Goal: Information Seeking & Learning: Learn about a topic

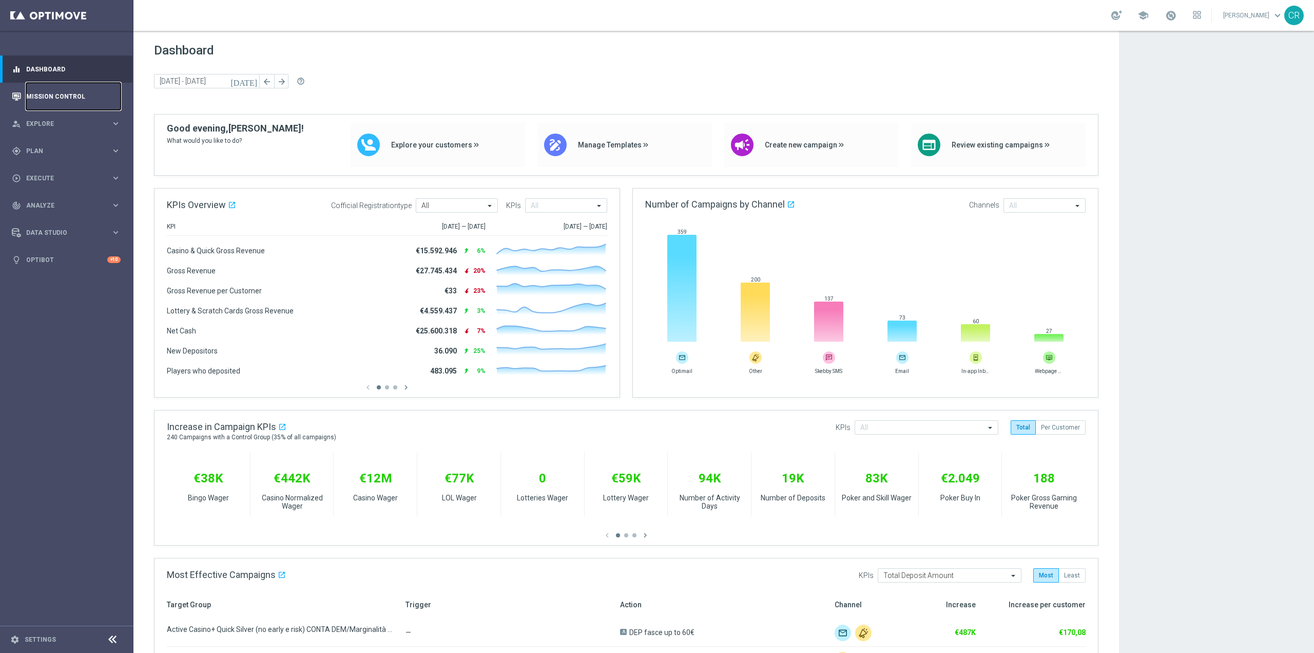
click at [42, 96] on link "Mission Control" at bounding box center [73, 96] width 94 height 27
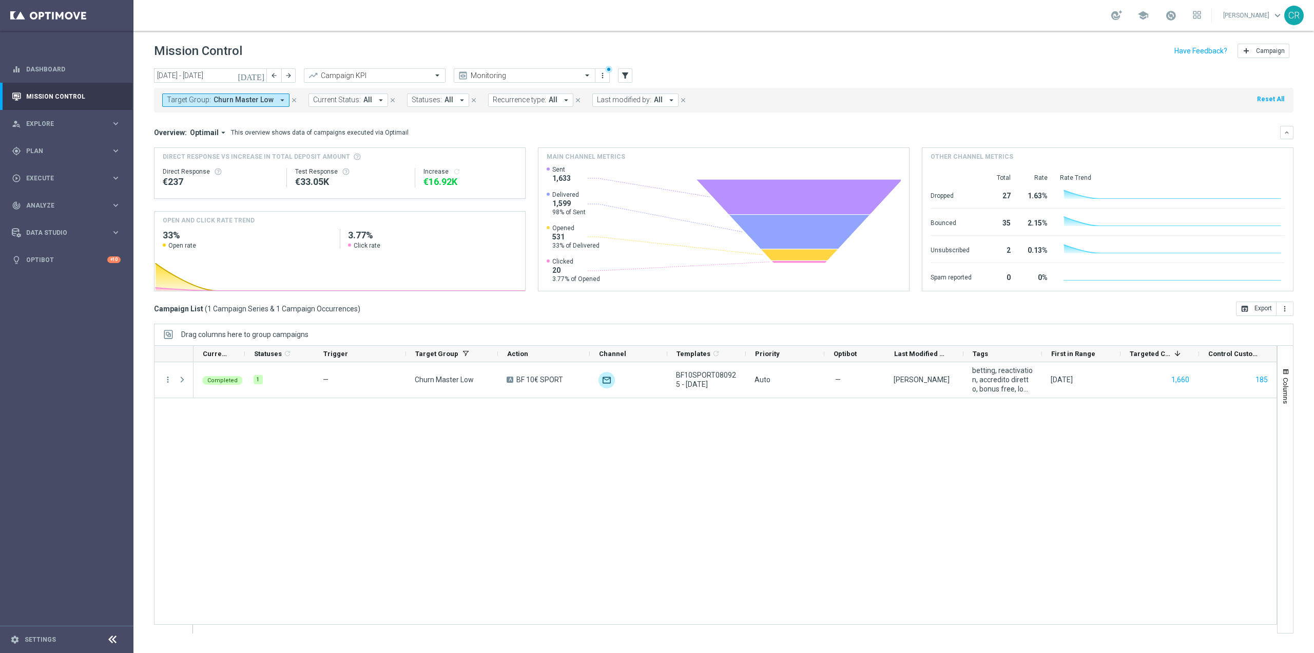
click at [257, 102] on span "Churn Master Low" at bounding box center [244, 99] width 60 height 9
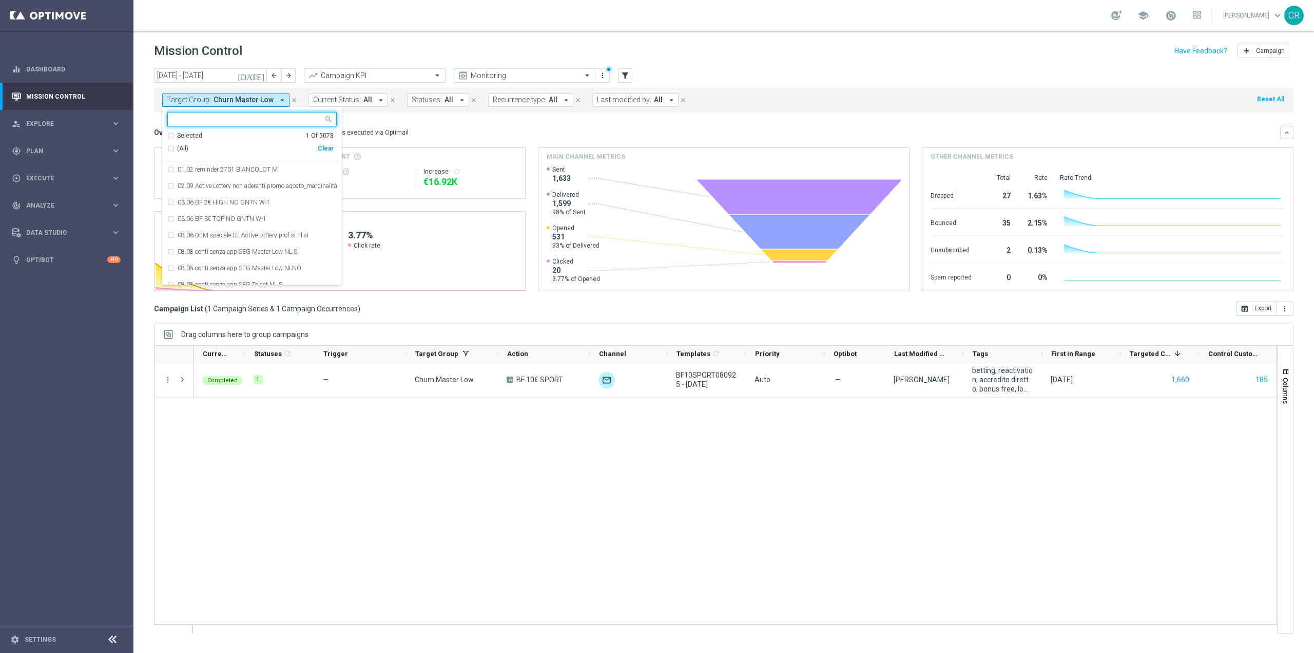
click at [0, 0] on div "Clear" at bounding box center [0, 0] width 0 height 0
click at [278, 121] on input "text" at bounding box center [248, 119] width 150 height 9
paste input "Multi Talent ggr nb lm > 0 1st Sport saldo"
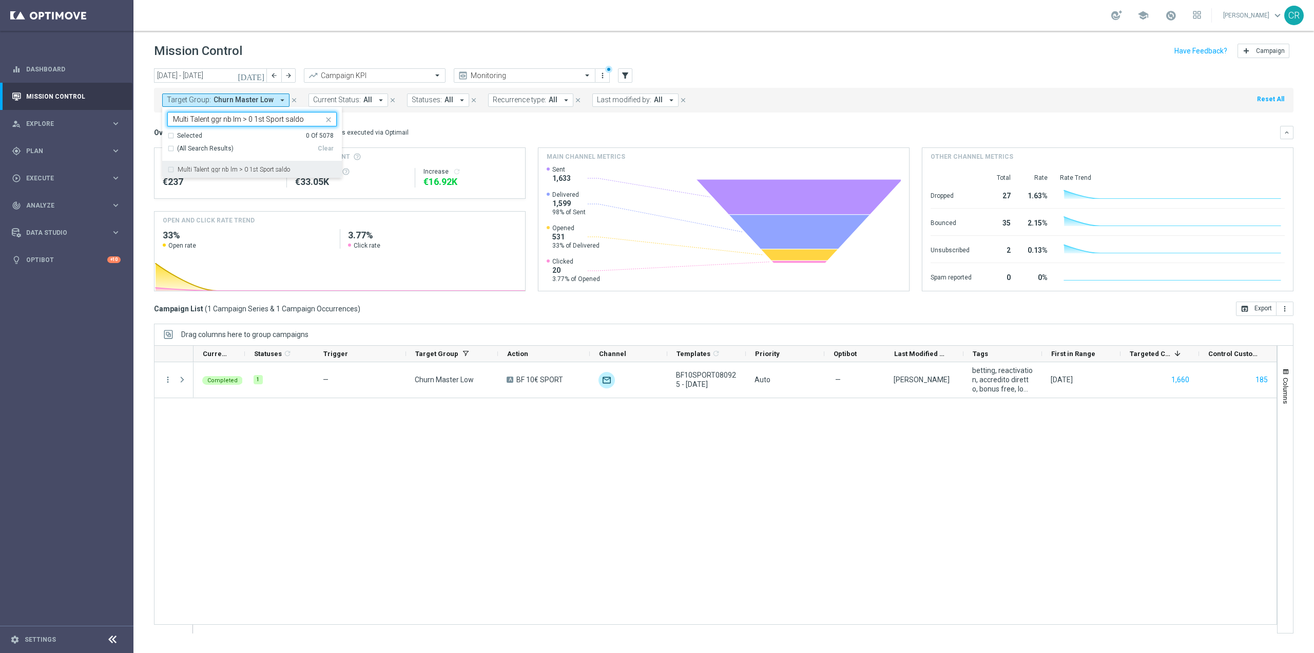
click at [267, 166] on label "Multi Talent ggr nb lm > 0 1st Sport saldo" at bounding box center [234, 169] width 112 height 6
type input "Multi Talent ggr nb lm > 0 1st Sport saldo"
click at [440, 126] on div "Overview: Optimail arrow_drop_down This overview shows data of campaigns execut…" at bounding box center [724, 132] width 1140 height 13
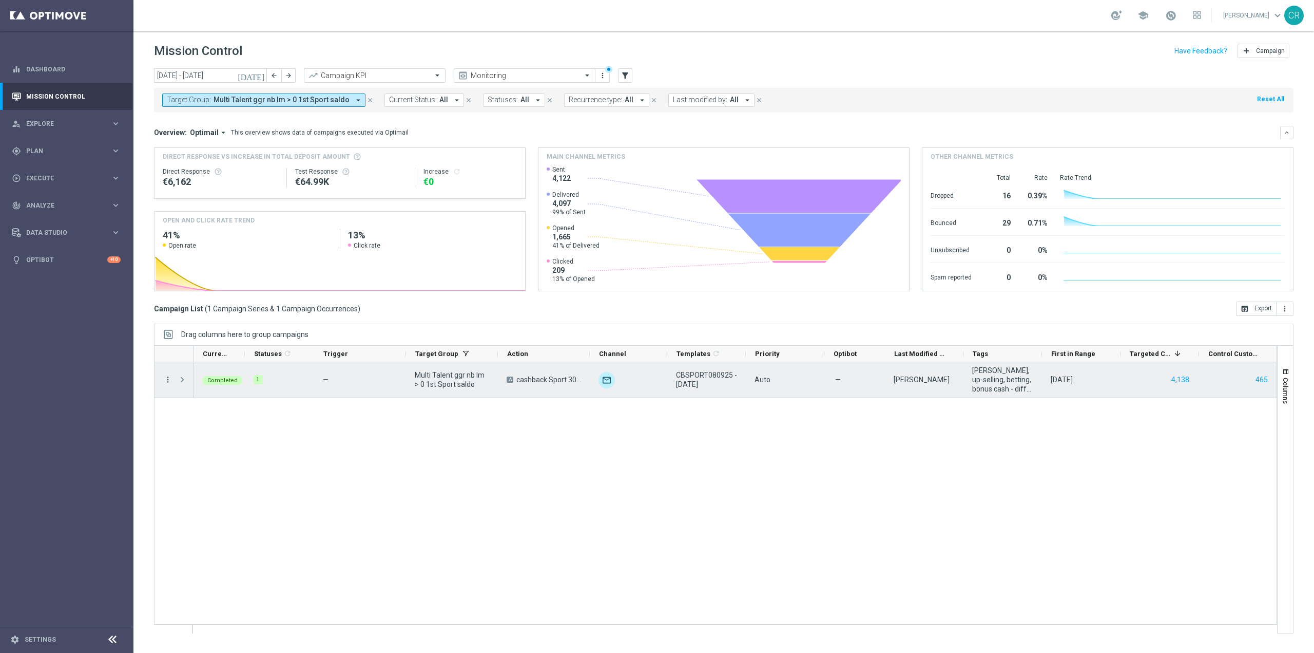
click at [167, 377] on icon "more_vert" at bounding box center [167, 379] width 9 height 9
click at [201, 438] on div "bar_chart Go to Campaign Analysis" at bounding box center [230, 443] width 116 height 14
click at [169, 375] on icon "more_vert" at bounding box center [167, 379] width 9 height 9
click at [199, 440] on span "Go to Campaign Analysis" at bounding box center [224, 442] width 73 height 7
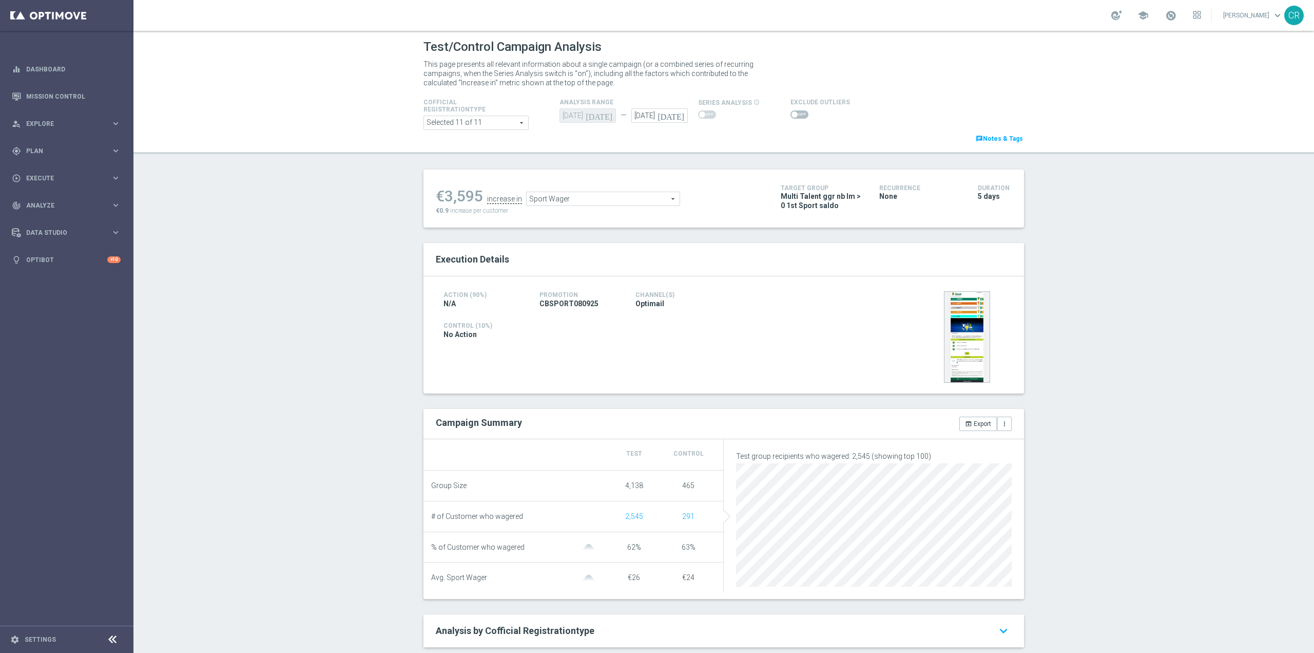
click at [678, 113] on icon "[DATE]" at bounding box center [673, 113] width 30 height 11
click at [766, 188] on span "14" at bounding box center [767, 190] width 16 height 16
type input "14 Sep 2025"
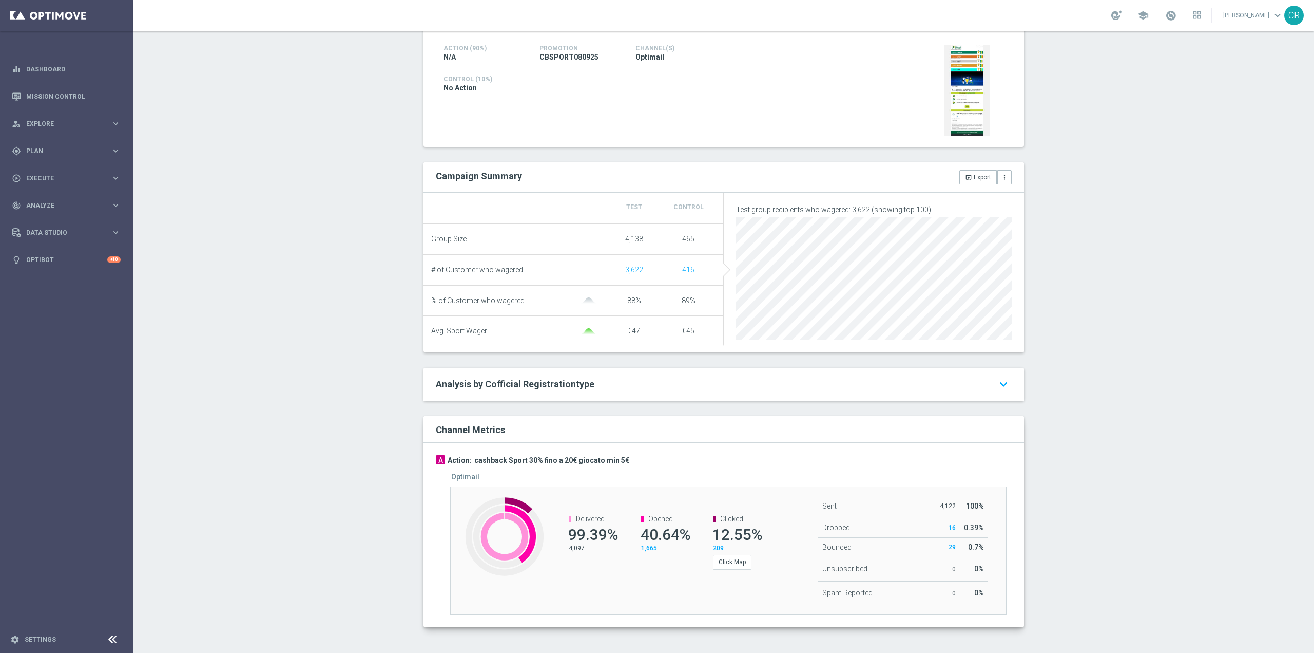
scroll to position [46, 0]
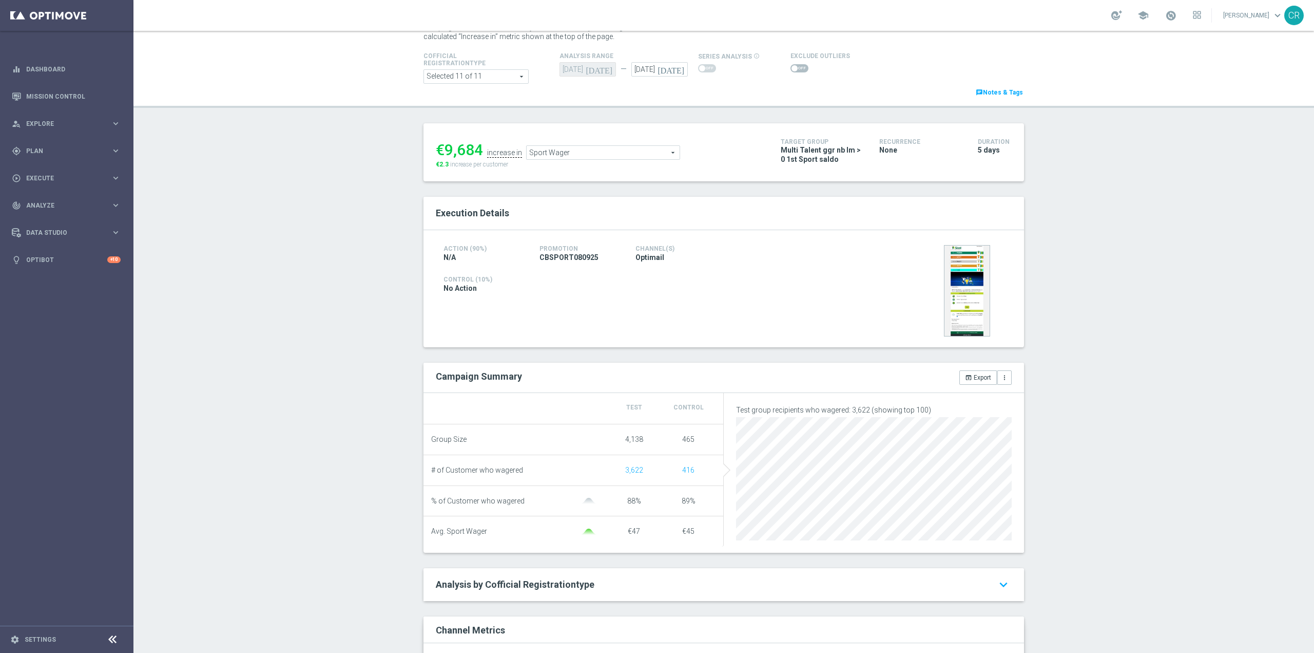
click at [608, 161] on div "€9,684 increase in Sport Wager Sport Wager arrow_drop_down search €2.3 increase…" at bounding box center [601, 152] width 330 height 33
click at [609, 156] on span "Sport Wager" at bounding box center [603, 152] width 153 height 13
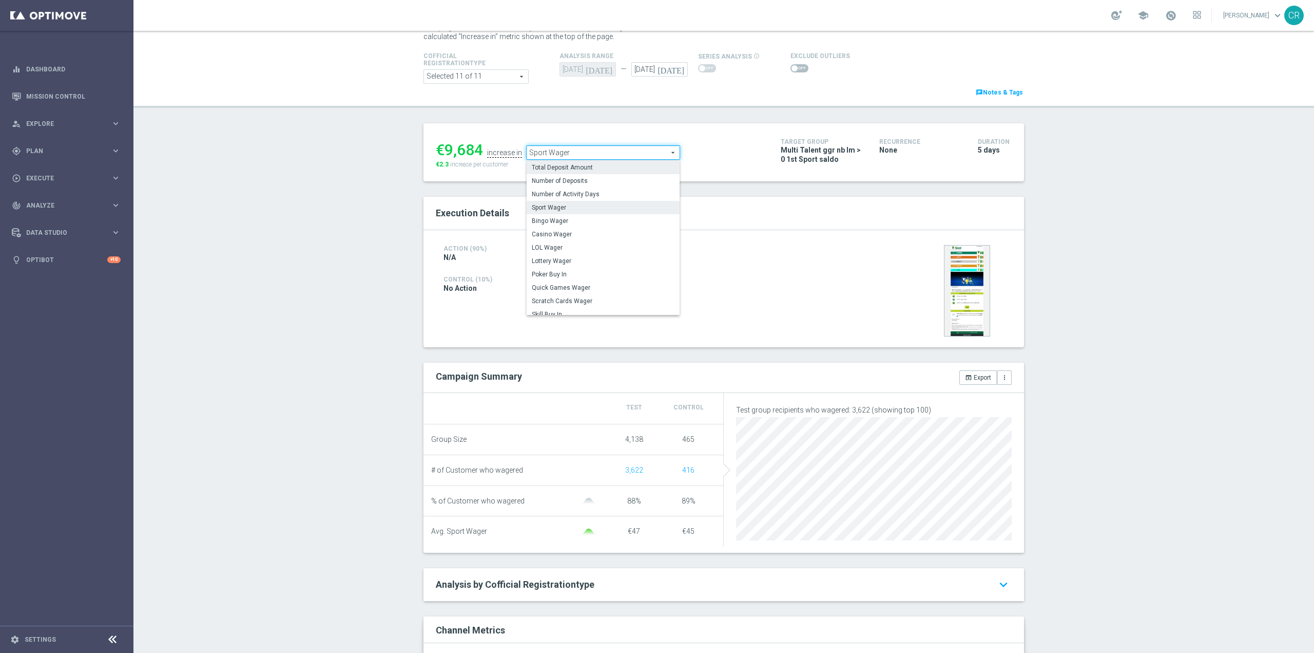
click at [607, 171] on span "Total Deposit Amount" at bounding box center [603, 167] width 143 height 8
type input "Total Deposit Amount"
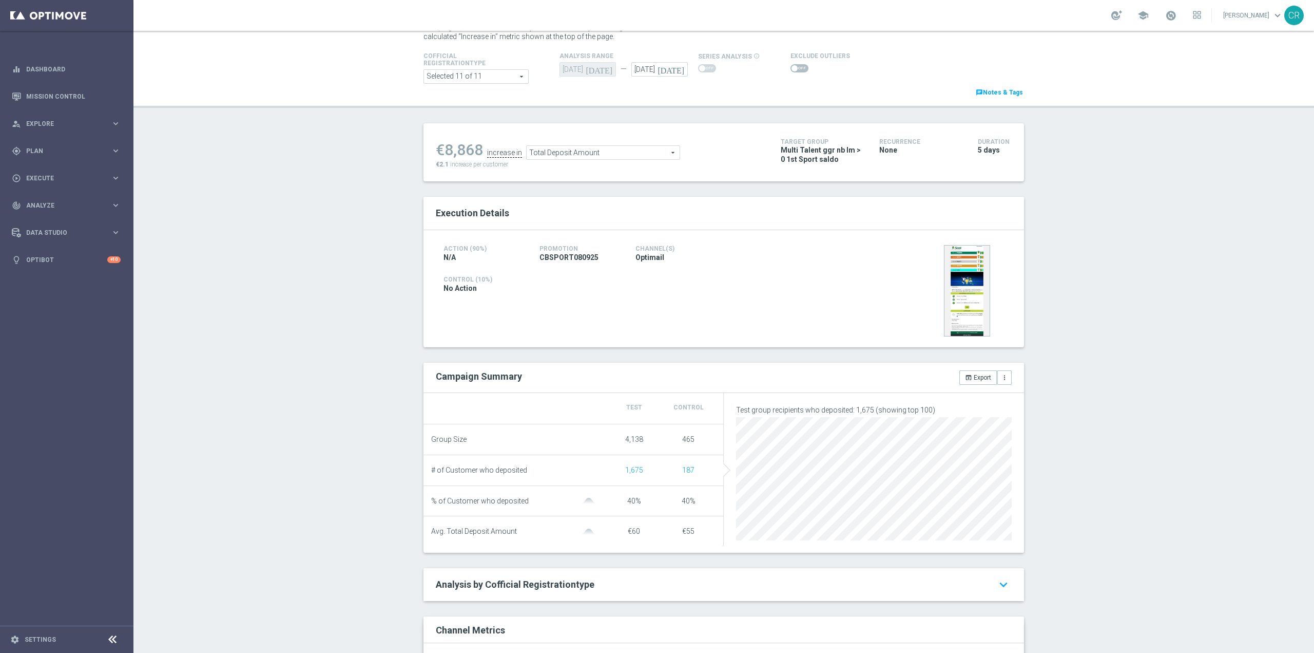
click at [1198, 497] on div "Test/Control Campaign Analysis This page presents all relevant information abou…" at bounding box center [723, 342] width 1181 height 622
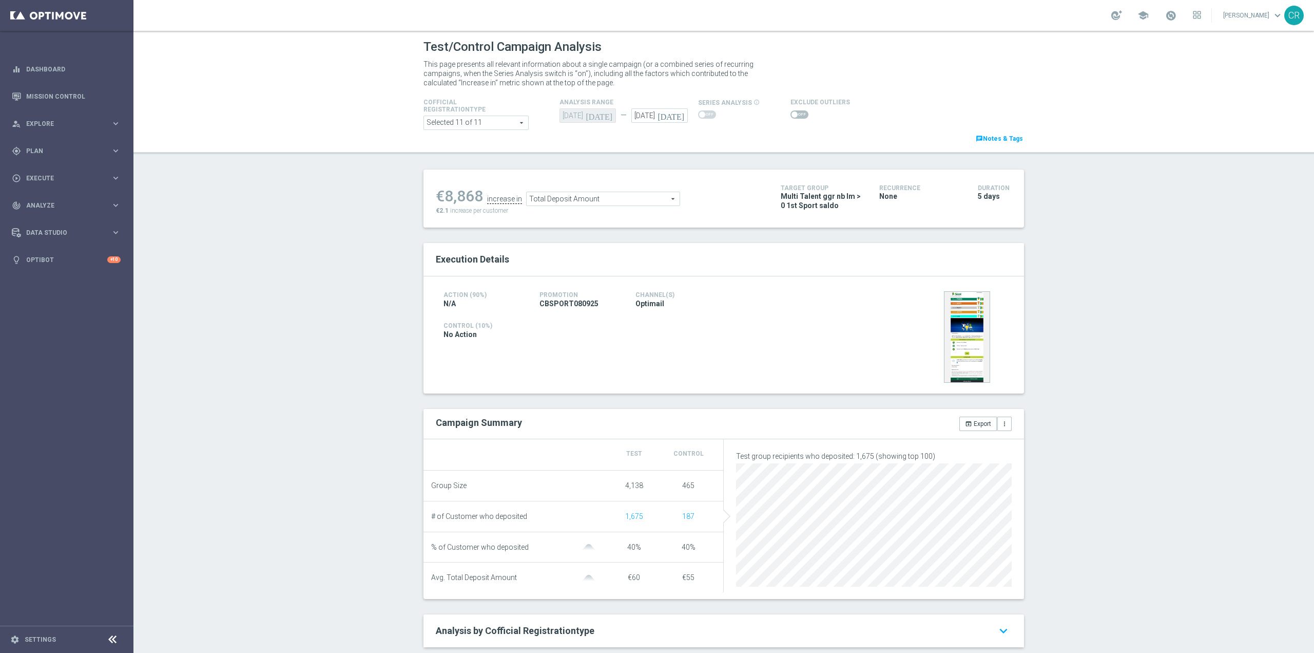
click at [792, 114] on span at bounding box center [795, 114] width 6 height 6
click at [791, 114] on input "checkbox" at bounding box center [800, 114] width 18 height 8
click at [629, 205] on span "Total Deposit Amount" at bounding box center [603, 201] width 153 height 13
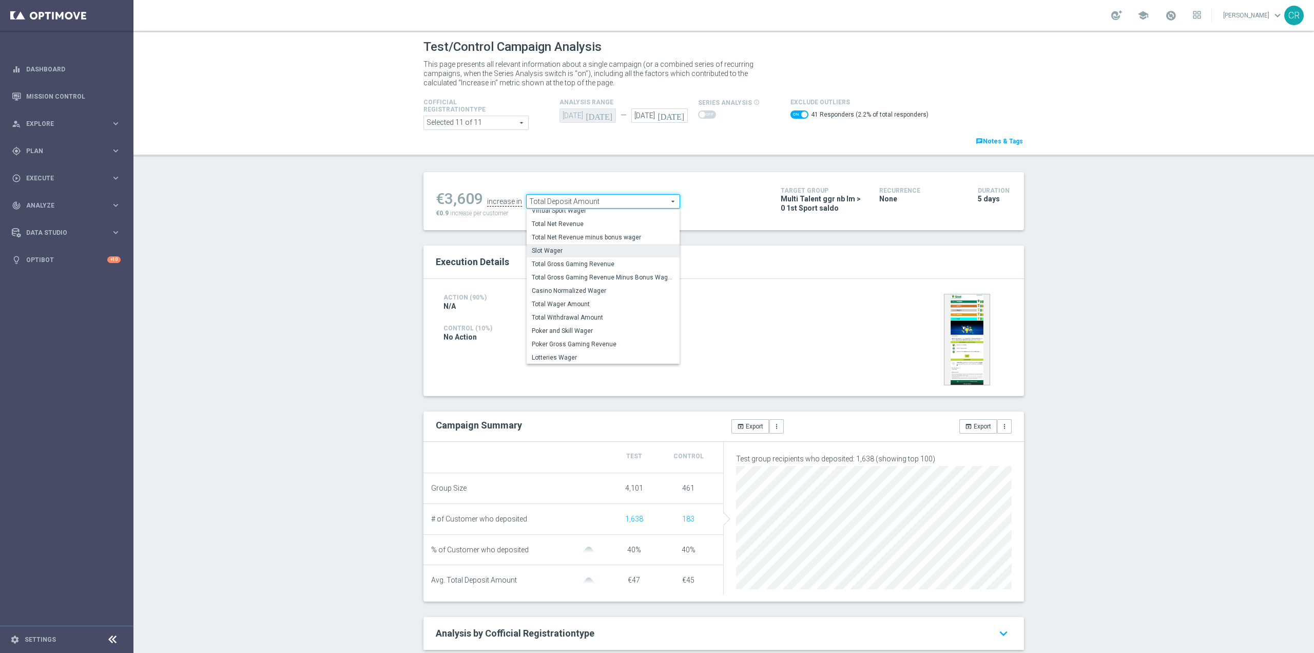
scroll to position [160, 0]
click at [597, 306] on span "Total Wager Amount" at bounding box center [603, 303] width 143 height 8
checkbox input "false"
type input "Total Wager Amount"
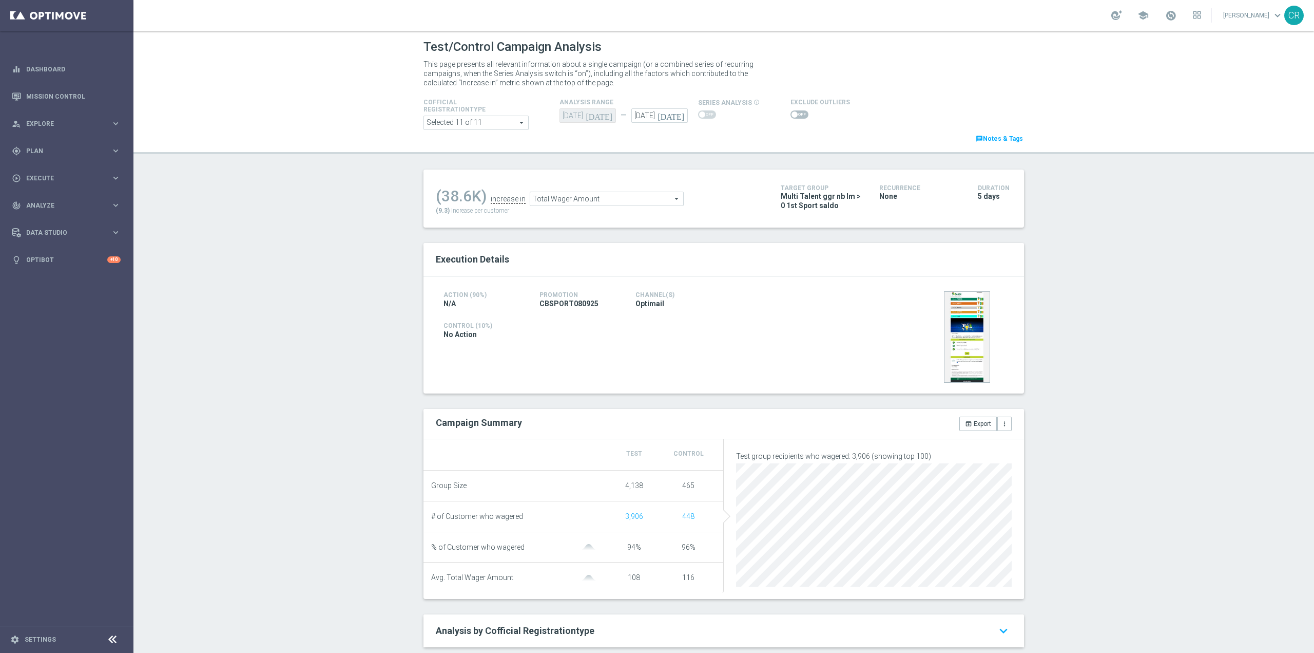
click at [791, 119] on div at bounding box center [821, 114] width 60 height 12
click at [791, 112] on span at bounding box center [800, 114] width 18 height 8
click at [791, 112] on input "checkbox" at bounding box center [800, 114] width 18 height 8
click at [371, 439] on div "Test/Control Campaign Analysis This page presents all relevant information abou…" at bounding box center [723, 342] width 1181 height 622
click at [655, 205] on span "Total Wager Amount" at bounding box center [605, 201] width 153 height 13
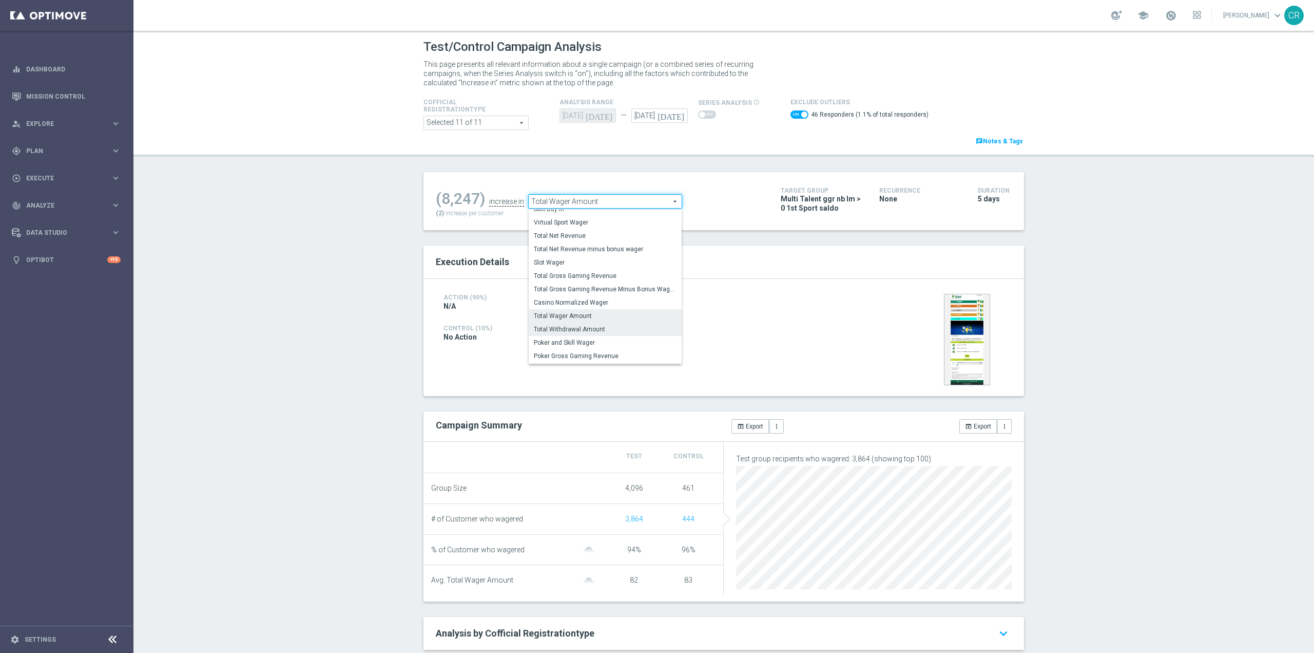
scroll to position [160, 0]
click at [627, 261] on span "Total Gross Gaming Revenue" at bounding box center [605, 263] width 143 height 8
checkbox input "false"
type input "Total Gross Gaming Revenue"
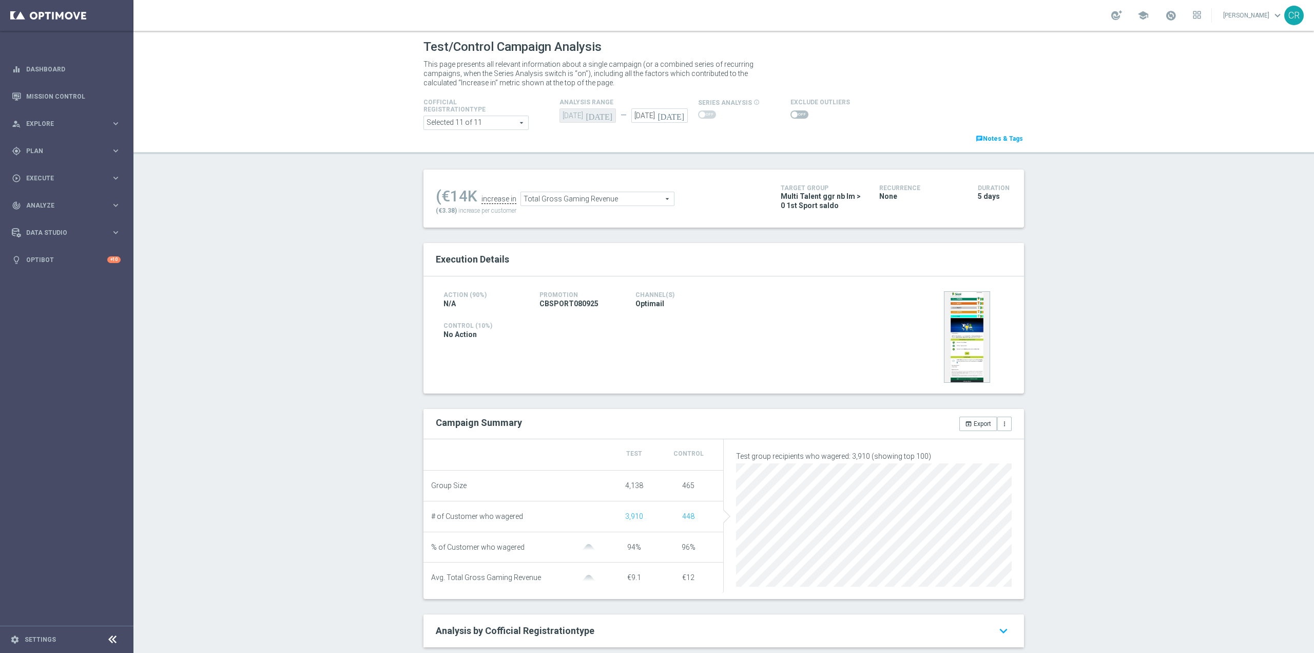
click at [792, 113] on span at bounding box center [795, 114] width 6 height 6
click at [791, 113] on input "checkbox" at bounding box center [800, 114] width 18 height 8
checkbox input "true"
